Goal: Task Accomplishment & Management: Use online tool/utility

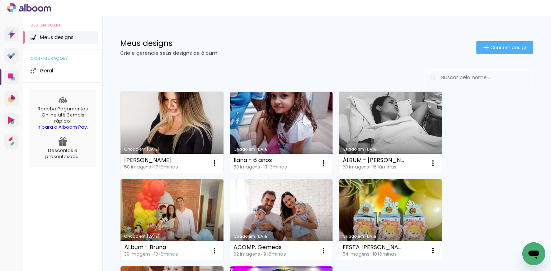
click at [180, 113] on link "Criado em [DATE]" at bounding box center [171, 132] width 103 height 81
